Goal: Transaction & Acquisition: Purchase product/service

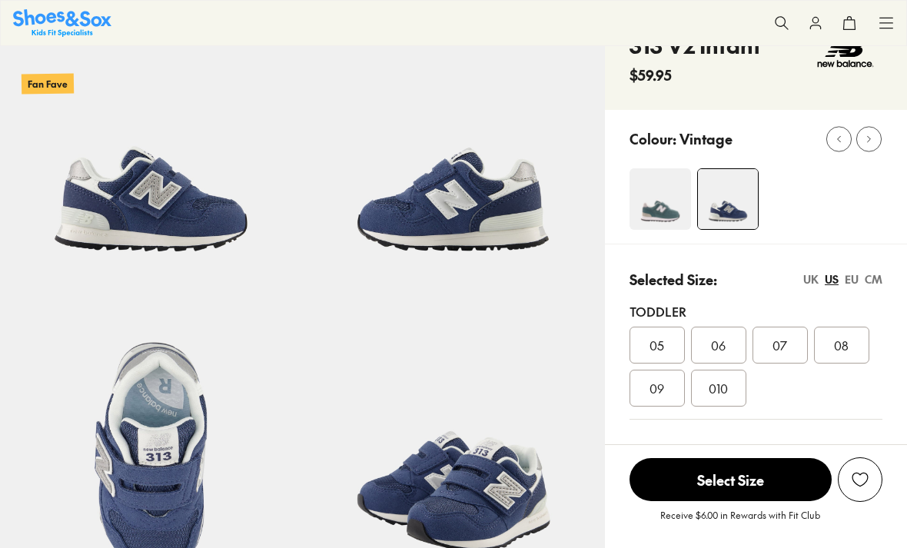
scroll to position [91, 0]
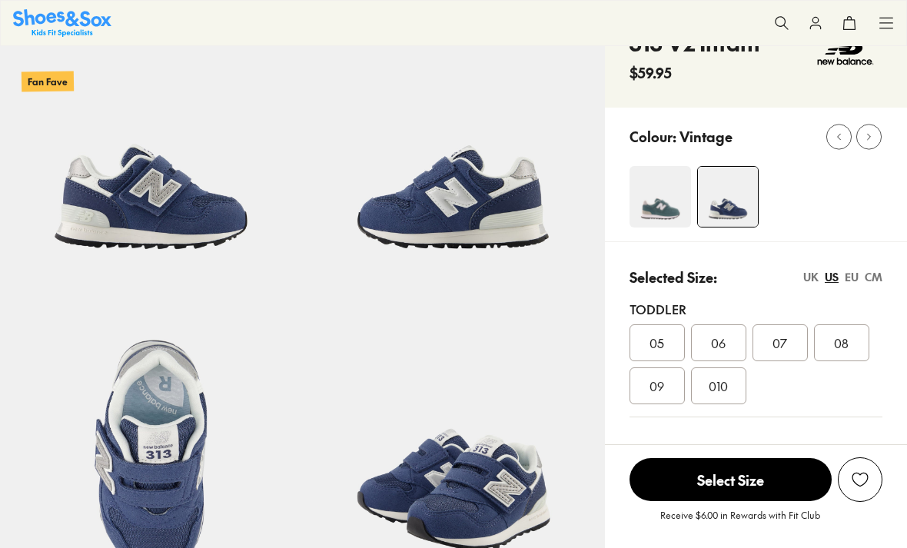
select select "*"
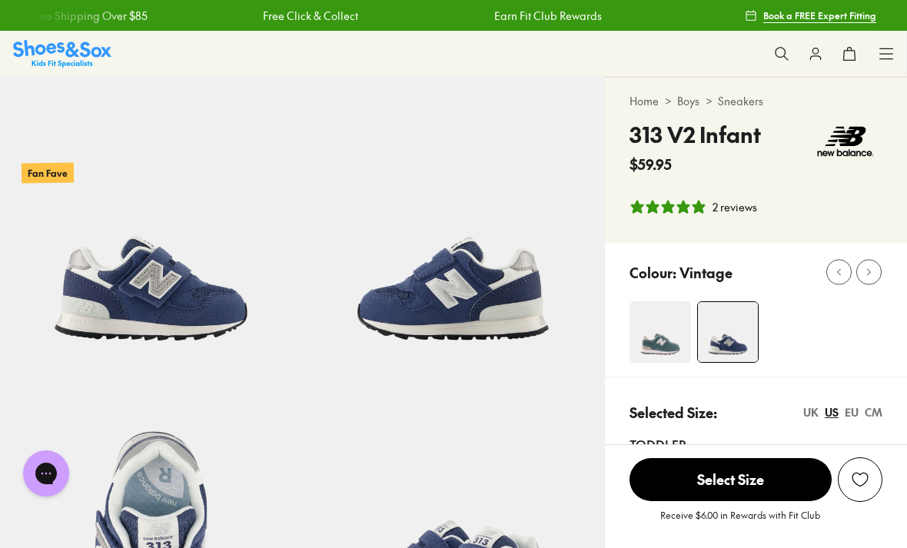
scroll to position [0, 0]
click at [689, 106] on link "Boys" at bounding box center [688, 101] width 22 height 16
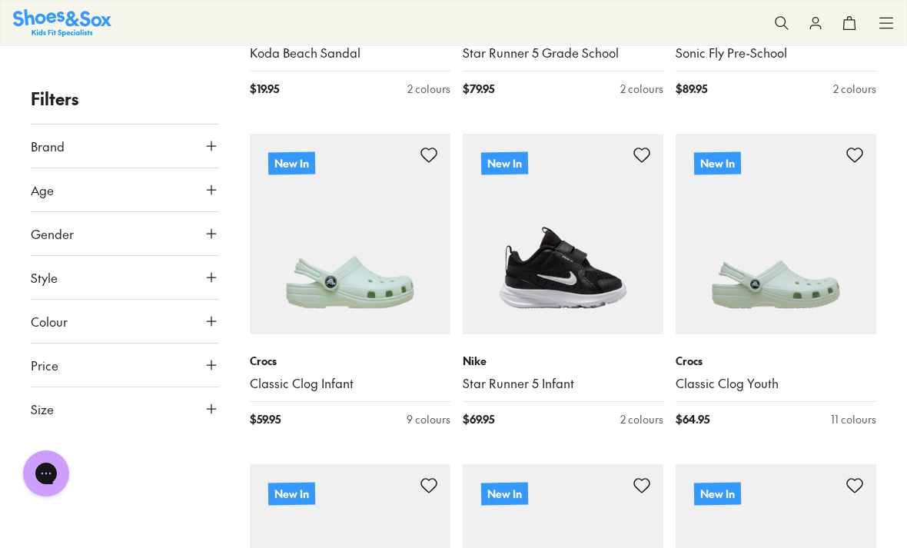
scroll to position [2521, 0]
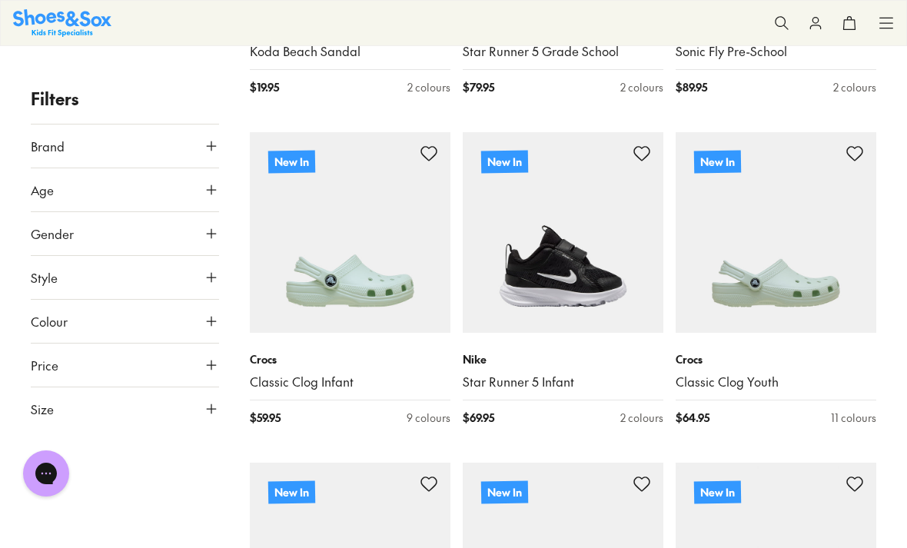
click at [610, 271] on img at bounding box center [563, 232] width 201 height 201
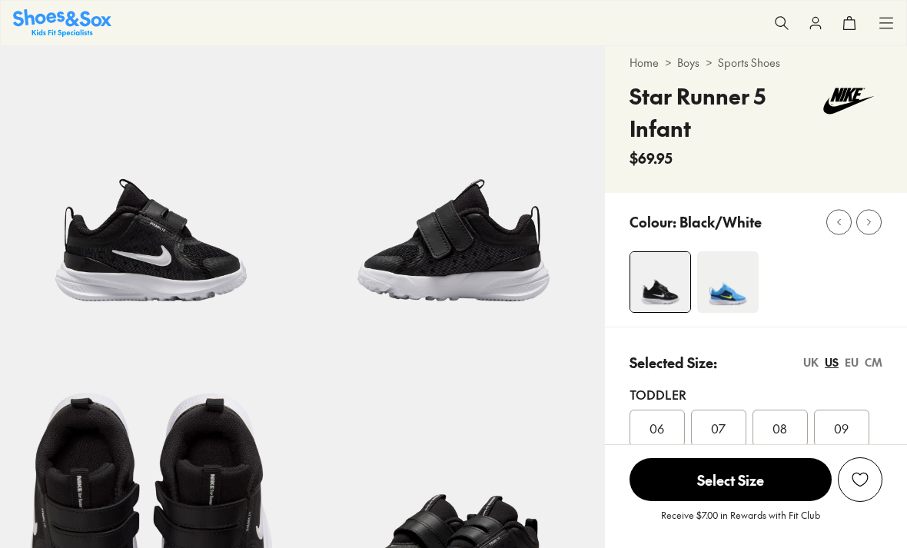
select select "*"
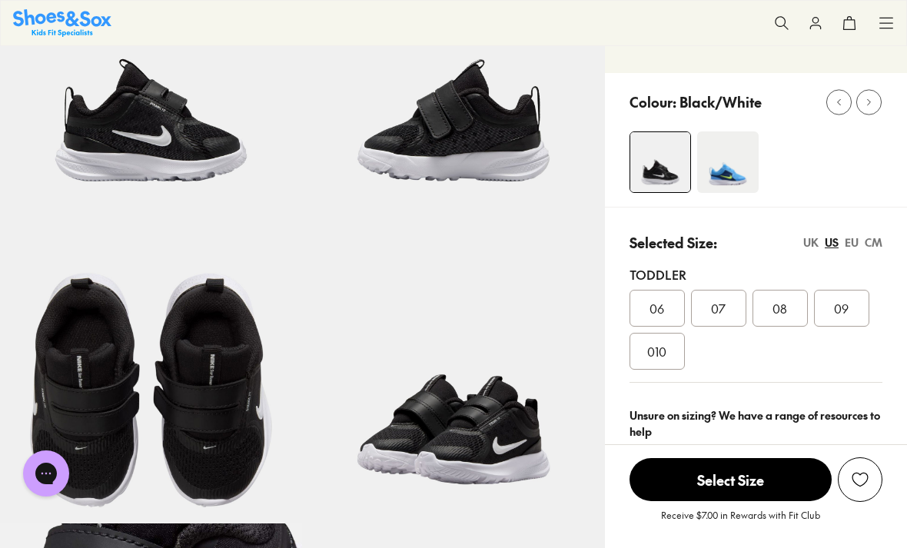
scroll to position [152, 0]
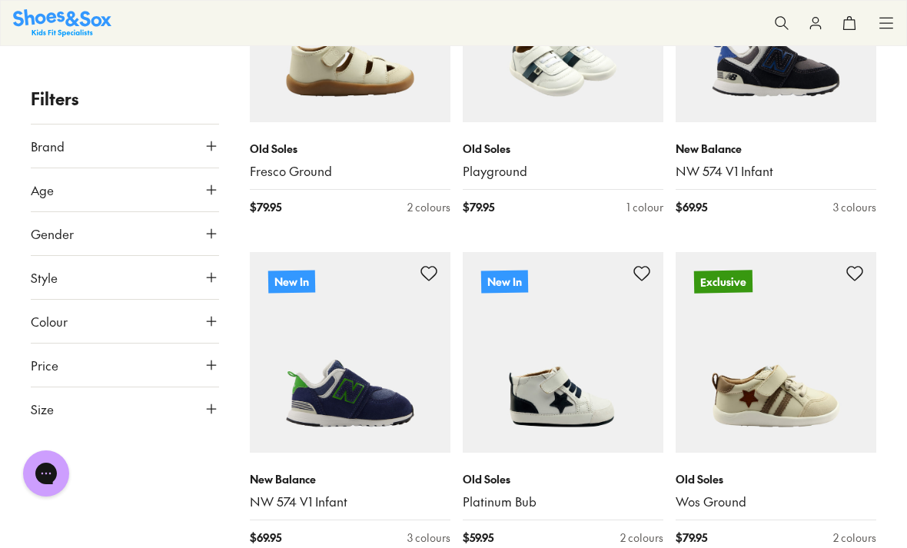
scroll to position [4078, 0]
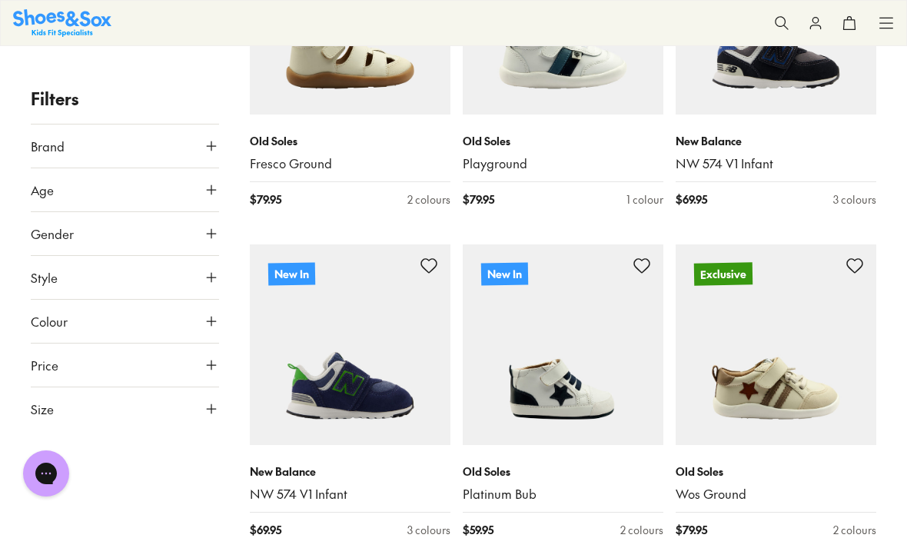
click at [409, 373] on img at bounding box center [350, 344] width 201 height 201
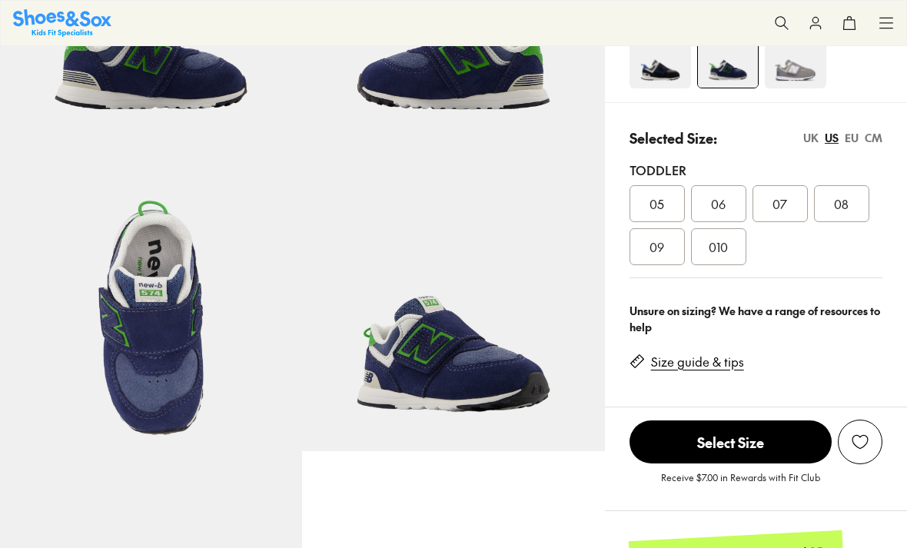
scroll to position [231, 0]
select select "*"
click at [654, 250] on span "09" at bounding box center [656, 246] width 15 height 18
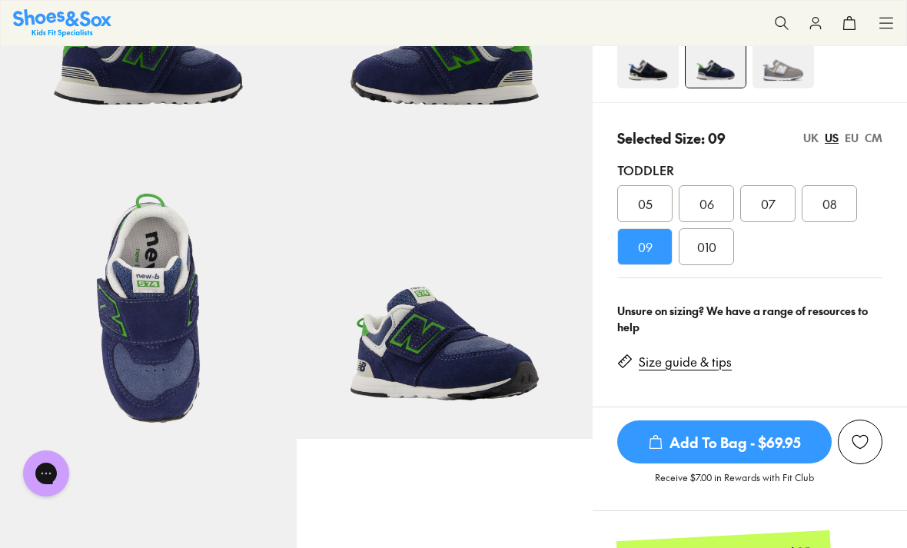
scroll to position [280, 0]
